Goal: Task Accomplishment & Management: Use online tool/utility

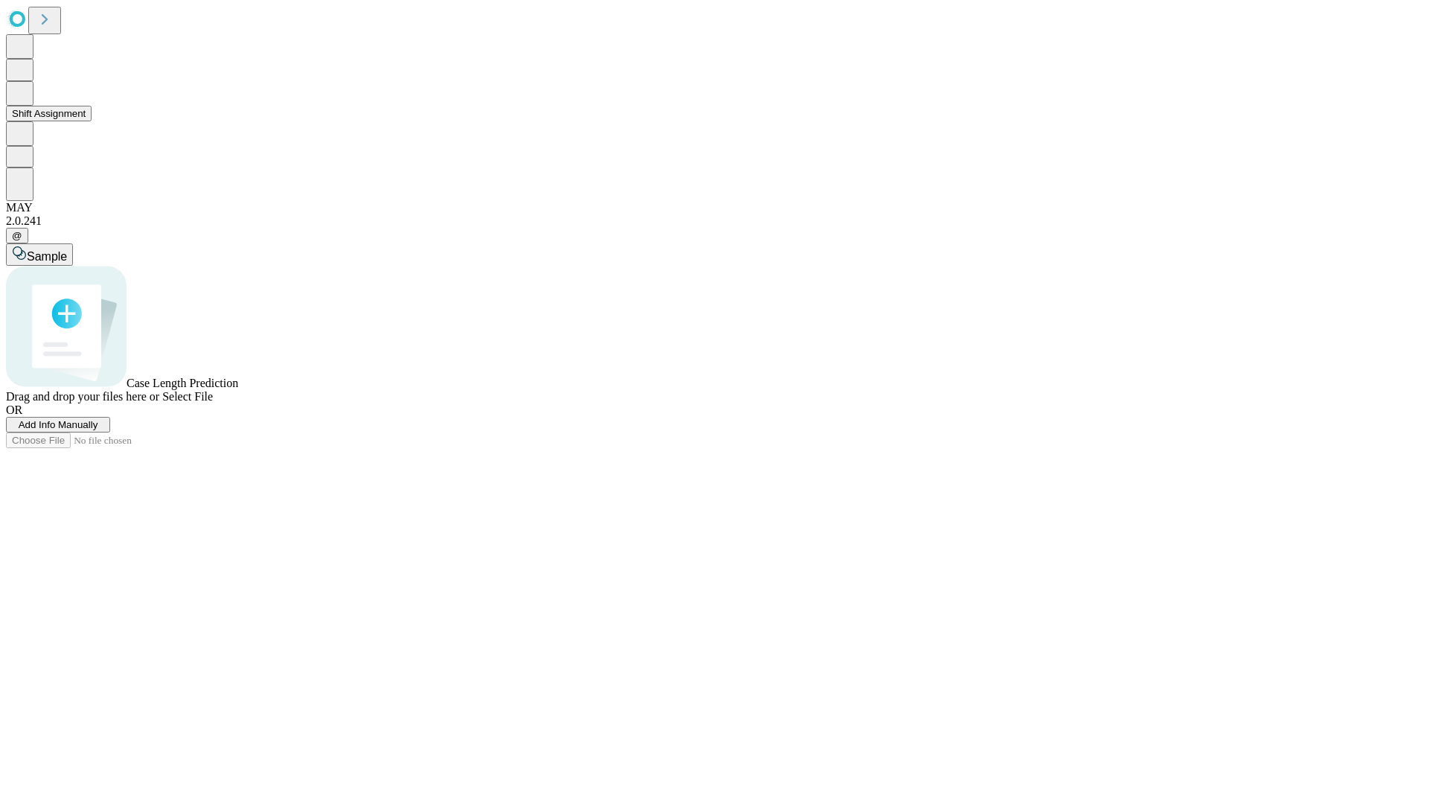
click at [92, 121] on button "Shift Assignment" at bounding box center [49, 114] width 86 height 16
